Goal: Task Accomplishment & Management: Use online tool/utility

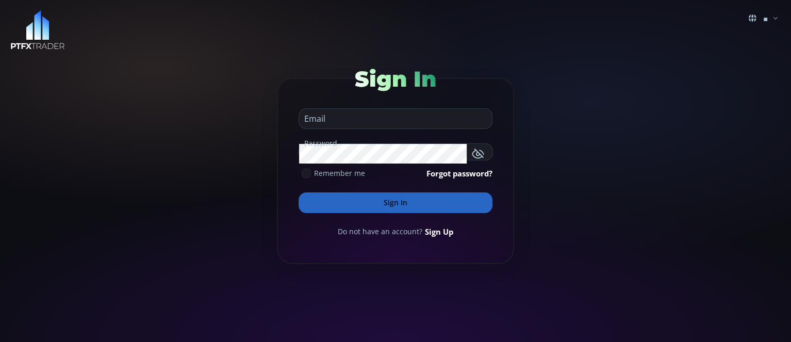
click at [341, 113] on input "email" at bounding box center [393, 119] width 188 height 20
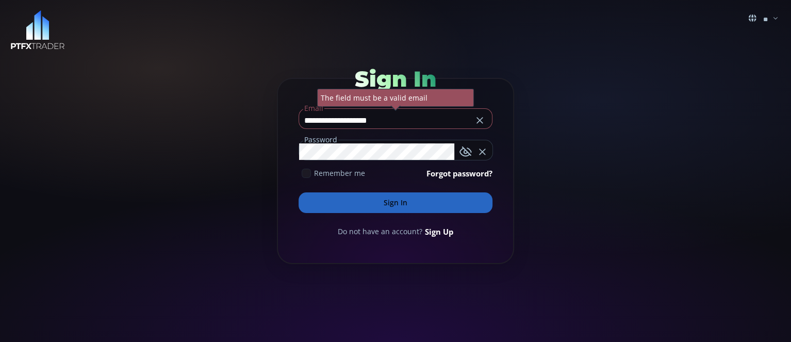
click at [299, 192] on button "Sign In" at bounding box center [396, 202] width 194 height 21
drag, startPoint x: 405, startPoint y: 120, endPoint x: 284, endPoint y: 122, distance: 121.7
click at [284, 122] on form "**********" at bounding box center [395, 171] width 237 height 186
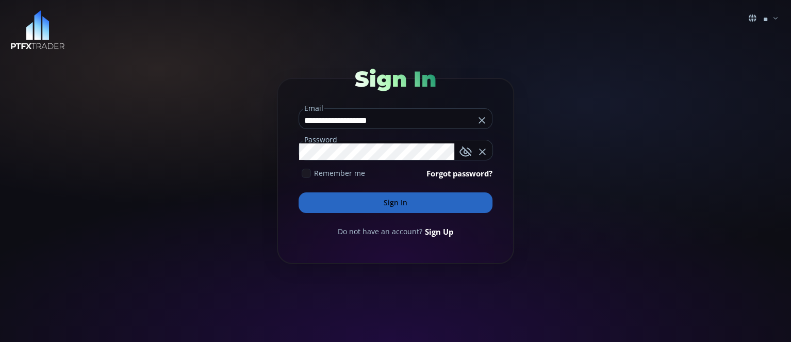
type input "**********"
click at [429, 202] on button "Sign In" at bounding box center [396, 202] width 194 height 21
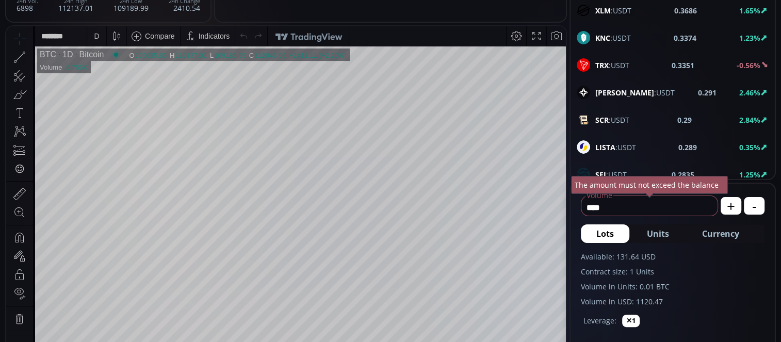
scroll to position [913, 0]
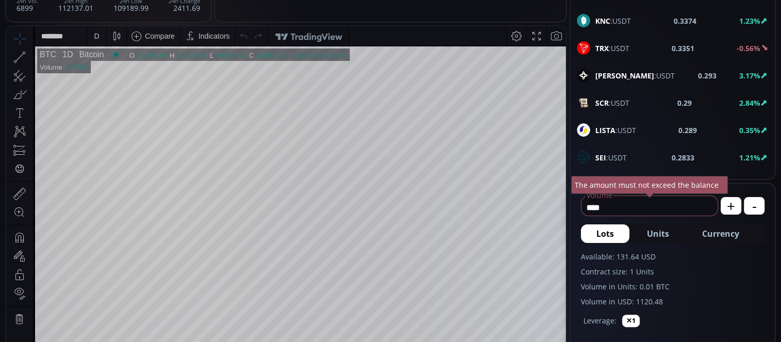
click at [596, 153] on b "SEI" at bounding box center [600, 158] width 11 height 10
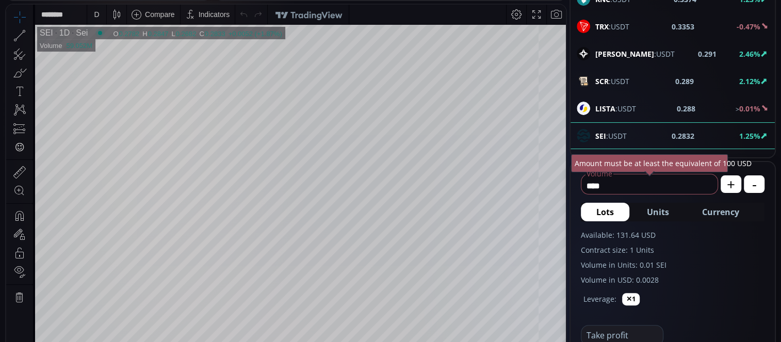
scroll to position [137, 0]
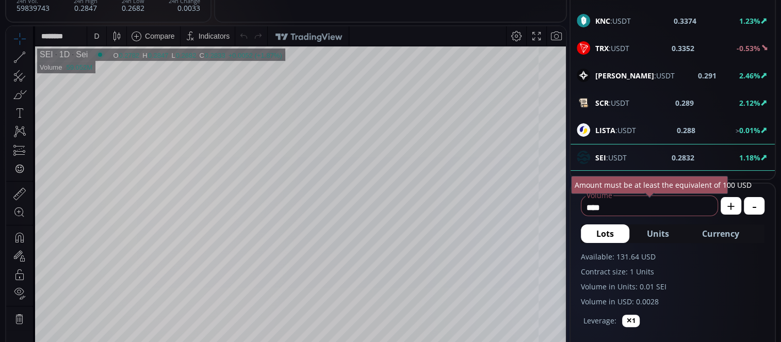
click at [94, 39] on div "D" at bounding box center [96, 36] width 5 height 8
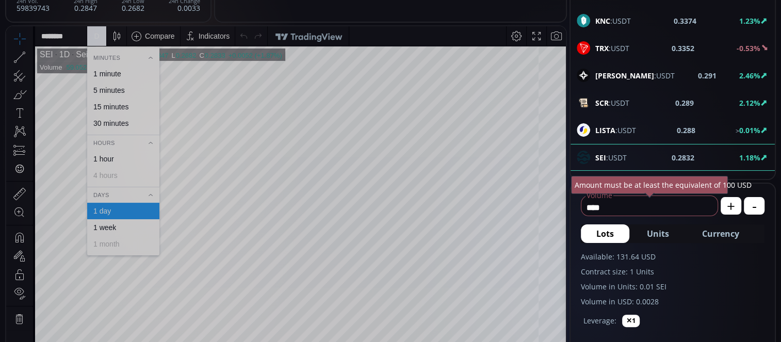
click at [117, 71] on div "1 minute" at bounding box center [107, 74] width 28 height 8
